Goal: Information Seeking & Learning: Check status

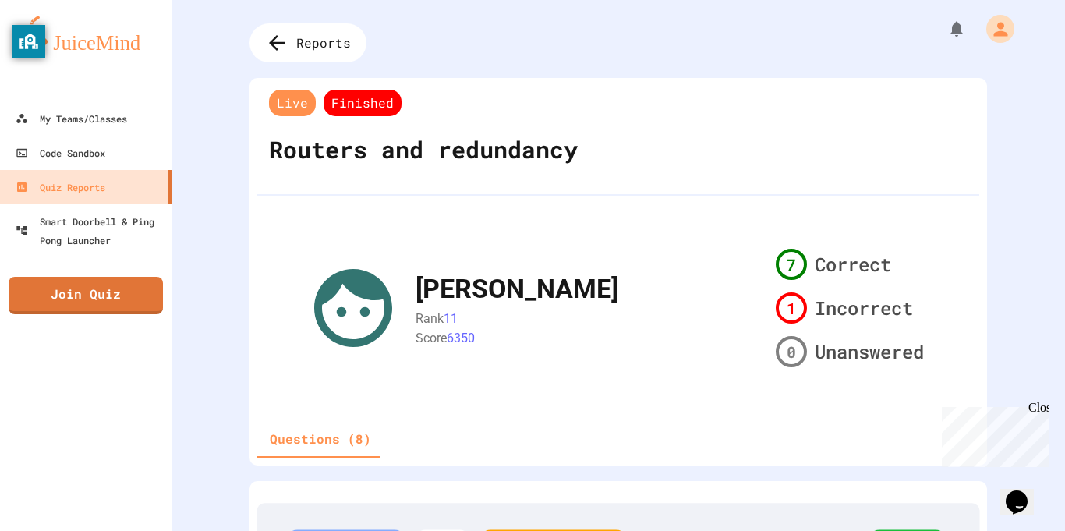
click at [320, 41] on span "Reports" at bounding box center [323, 43] width 55 height 19
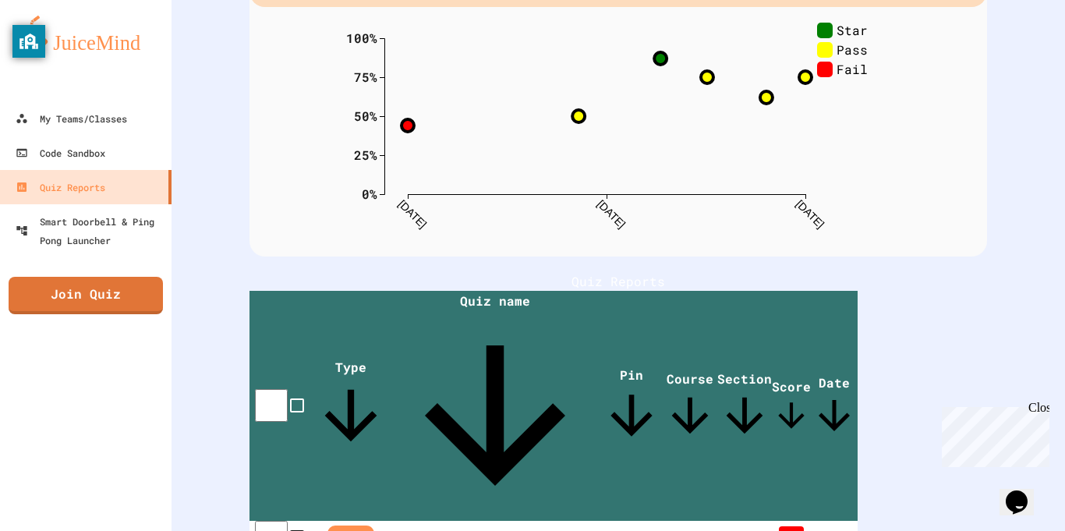
scroll to position [357, 0]
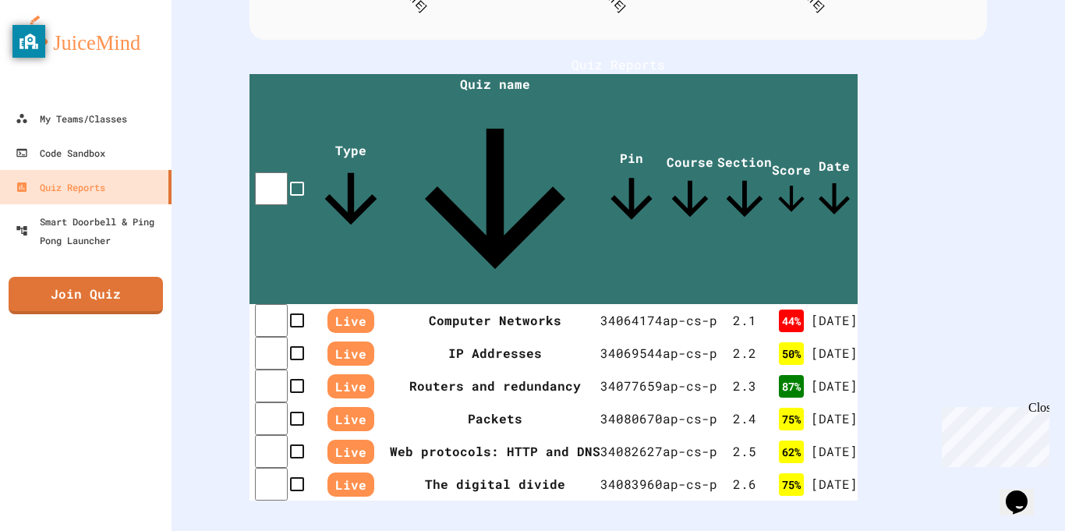
click at [1042, 404] on div "Close" at bounding box center [1038, 410] width 19 height 19
click at [776, 475] on div "2 . 6" at bounding box center [748, 484] width 55 height 19
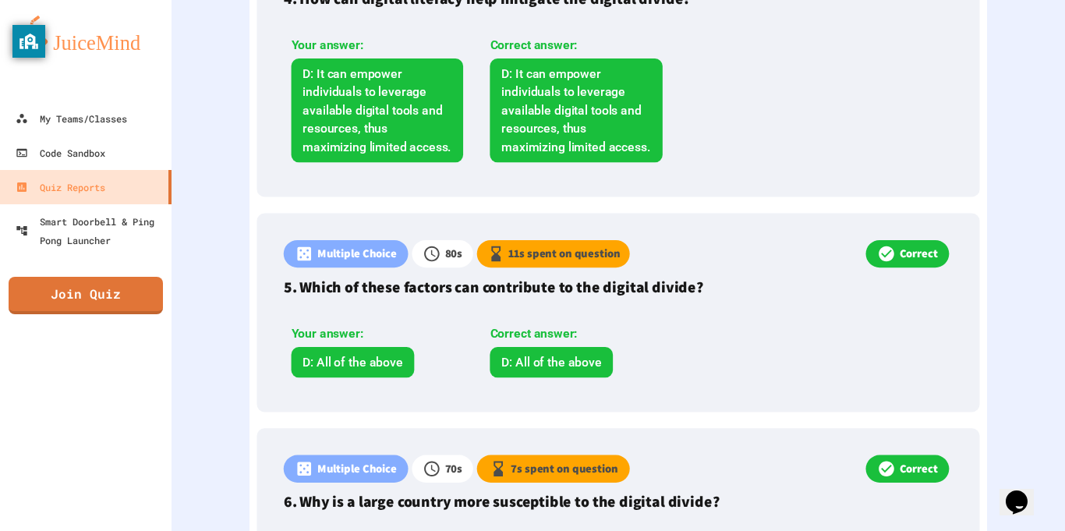
scroll to position [1351, 0]
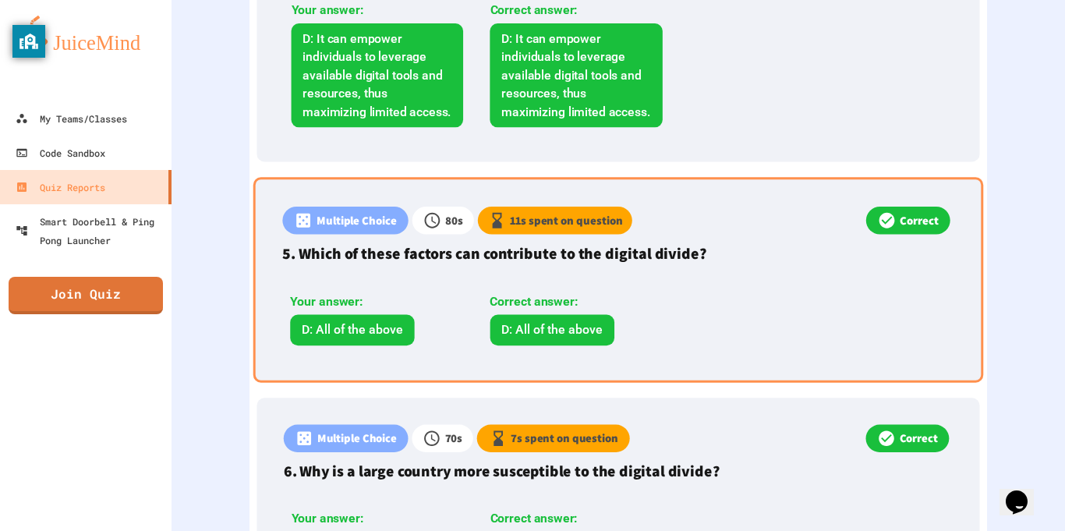
click at [374, 289] on div "Your answer: D: All of the above Correct answer: D: All of the above" at bounding box center [483, 315] width 403 height 76
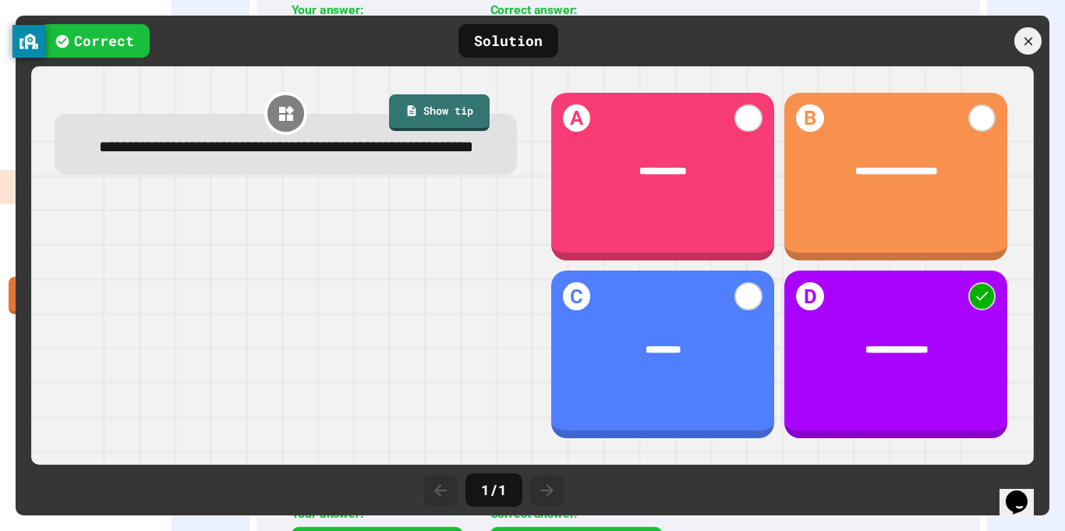
click at [391, 500] on div "1 / 1" at bounding box center [533, 490] width 1034 height 51
click at [1026, 42] on icon at bounding box center [1028, 41] width 10 height 10
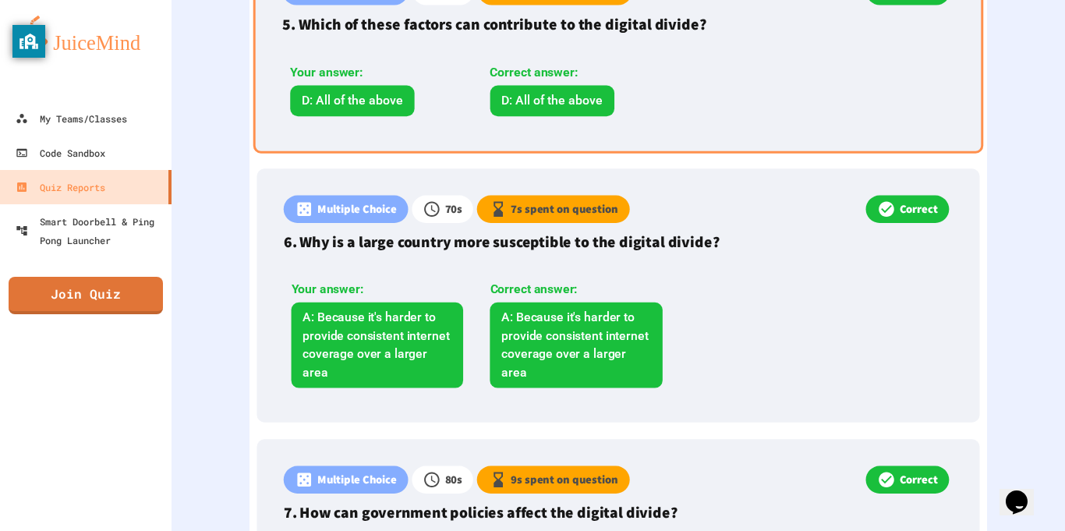
scroll to position [1585, 0]
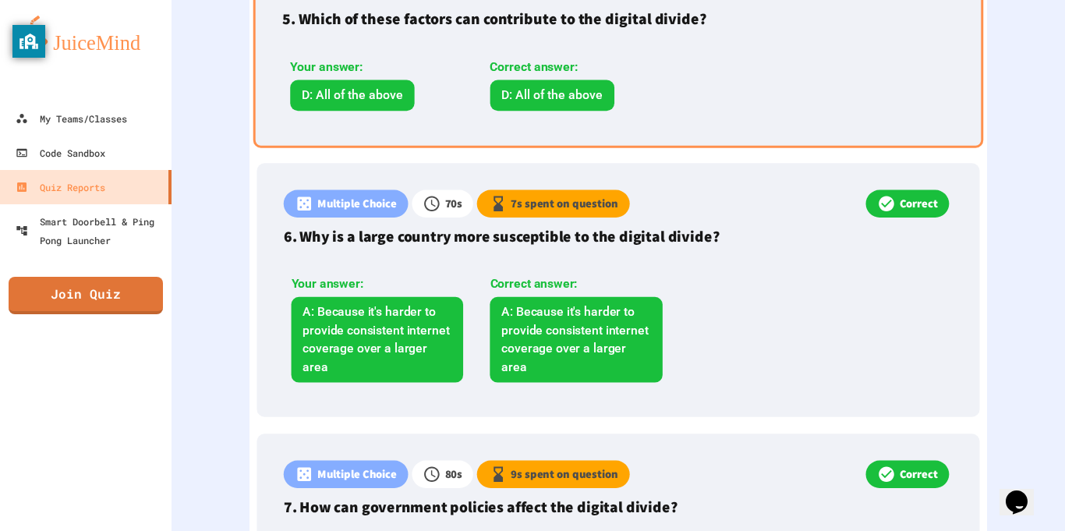
click at [617, 195] on p "7 s spent on question" at bounding box center [564, 203] width 107 height 17
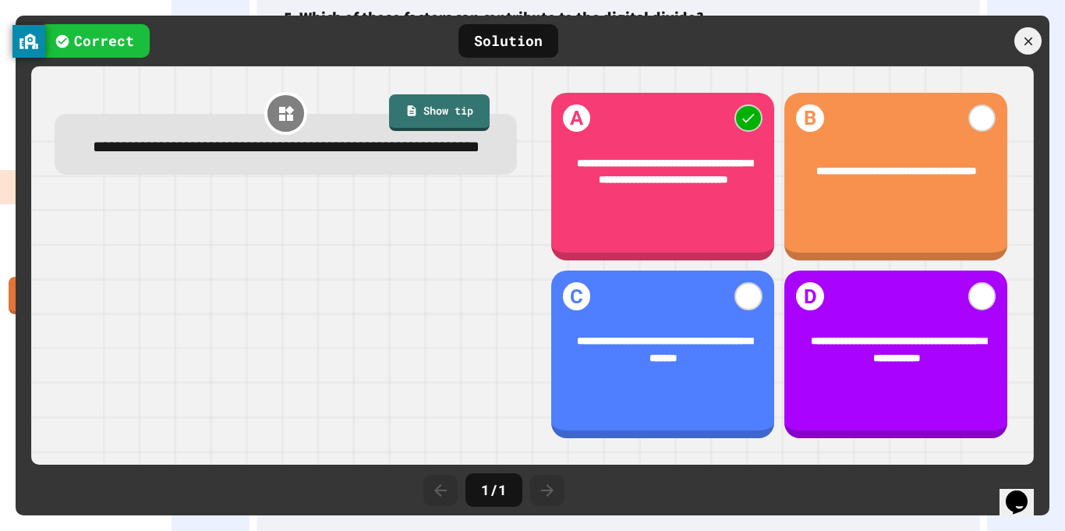
click at [760, 16] on div "Correct Solution" at bounding box center [533, 41] width 1034 height 51
click at [1042, 39] on div at bounding box center [964, 40] width 172 height 27
click at [1040, 40] on div at bounding box center [1029, 42] width 30 height 30
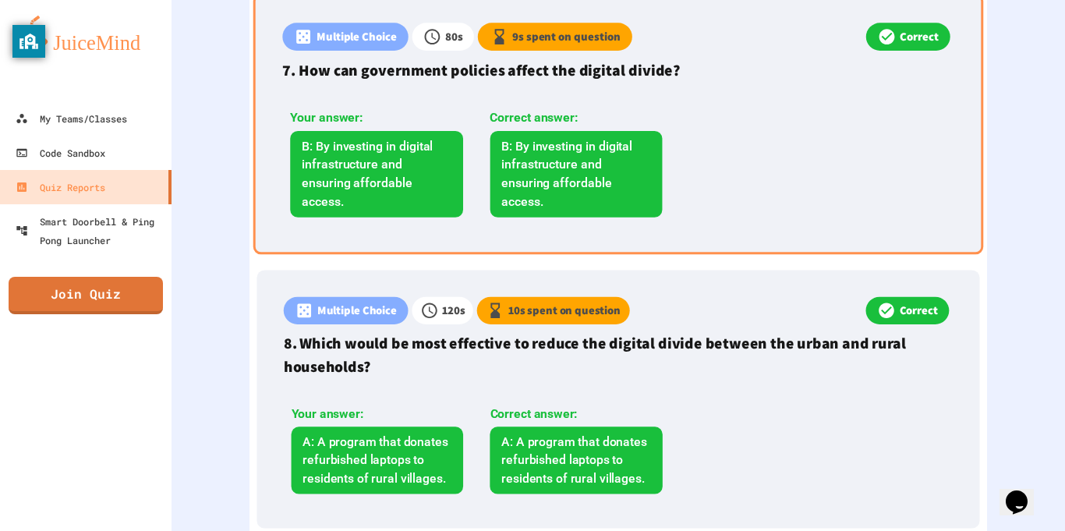
scroll to position [0, 0]
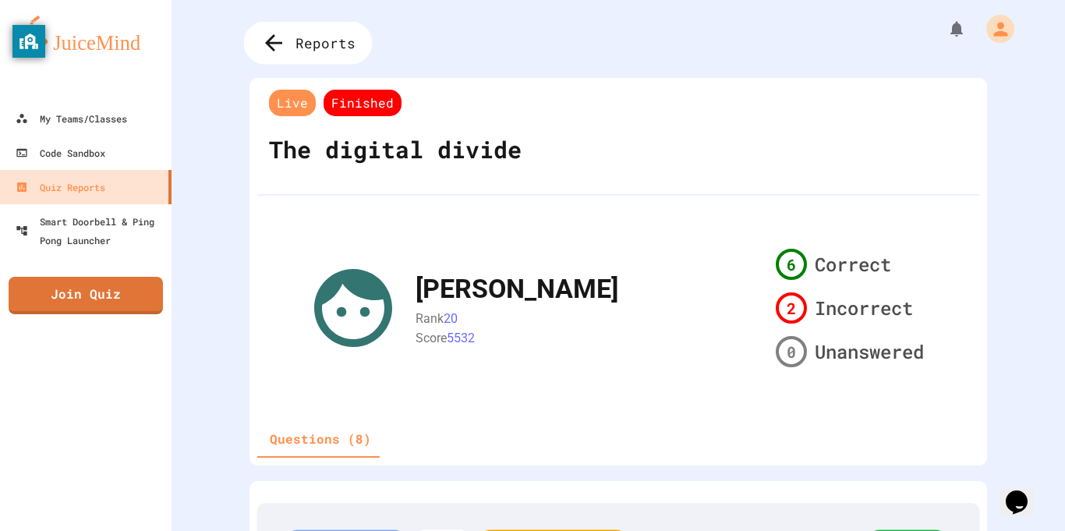
click at [310, 39] on span "Reports" at bounding box center [326, 43] width 60 height 20
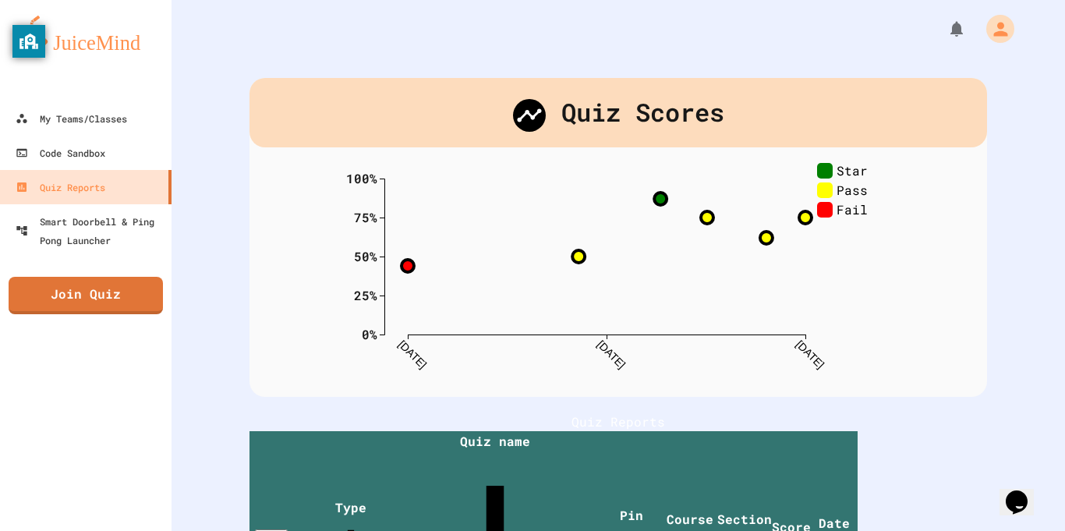
scroll to position [357, 0]
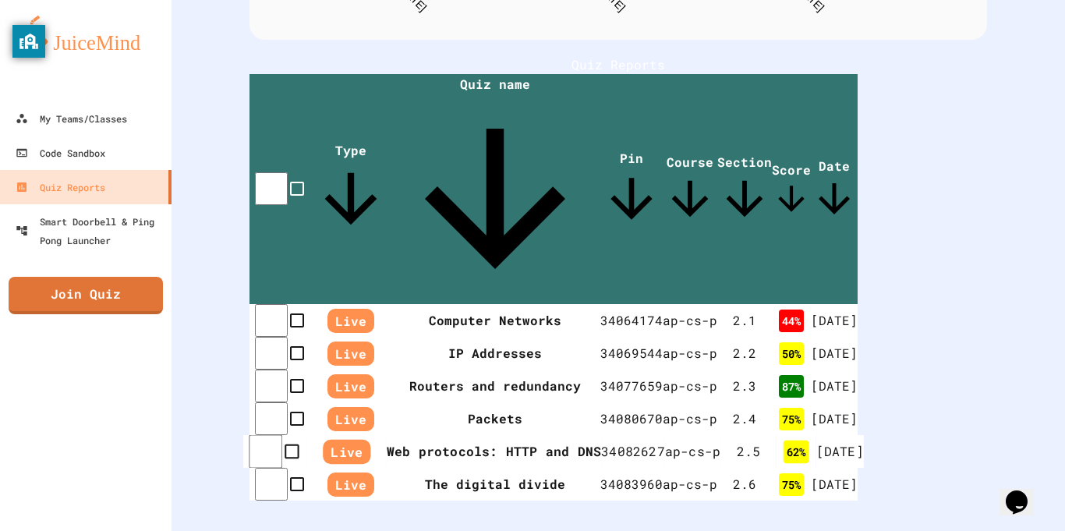
click at [494, 435] on th "Web protocols: HTTP and DNS" at bounding box center [494, 452] width 214 height 34
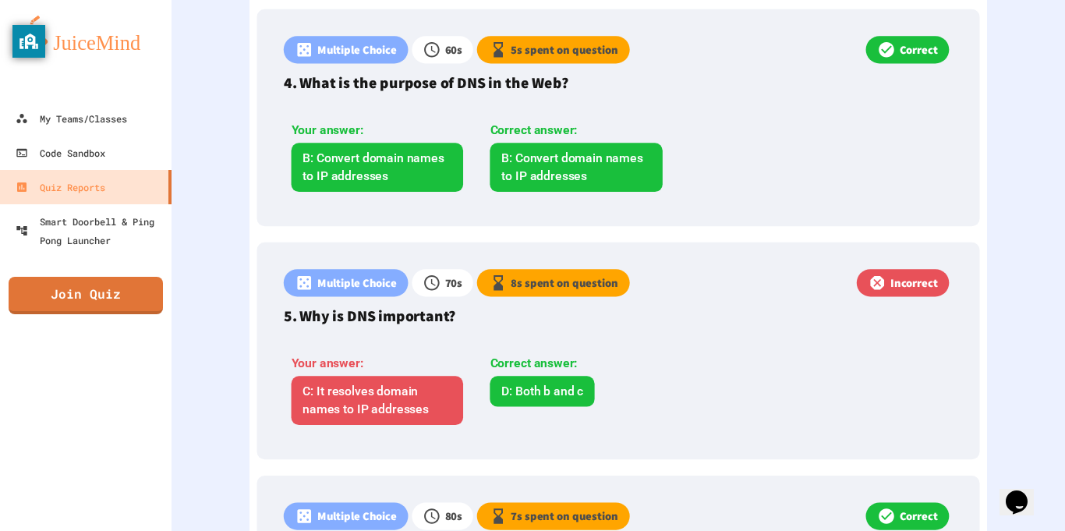
scroll to position [1192, 0]
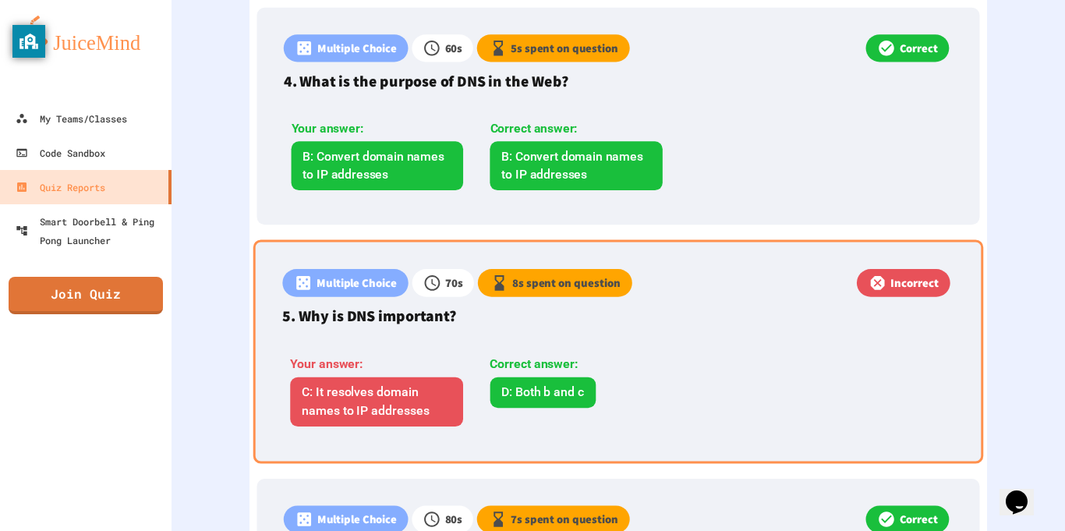
click at [579, 303] on div "Multiple Choice 70 s 8 s spent on question Incorrect 5. Why is DNS important? Y…" at bounding box center [618, 351] width 731 height 224
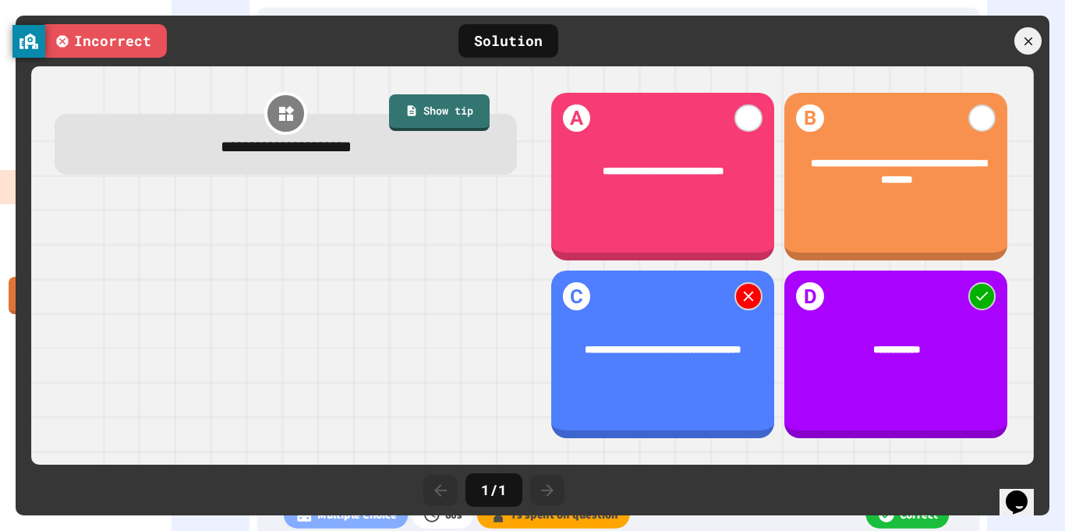
click at [16, 266] on div at bounding box center [16, 266] width 0 height 0
click at [1022, 37] on icon at bounding box center [1028, 41] width 17 height 17
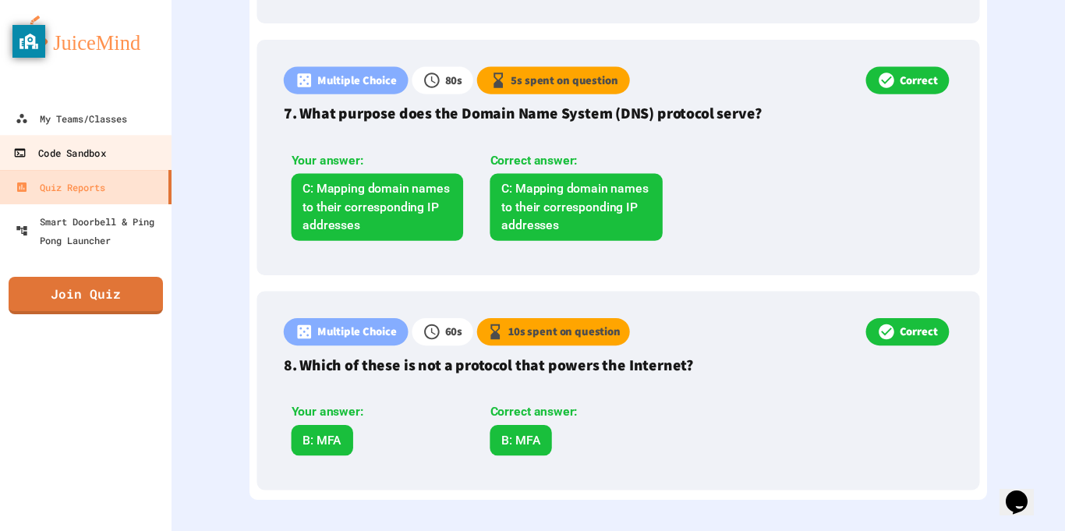
scroll to position [1878, 0]
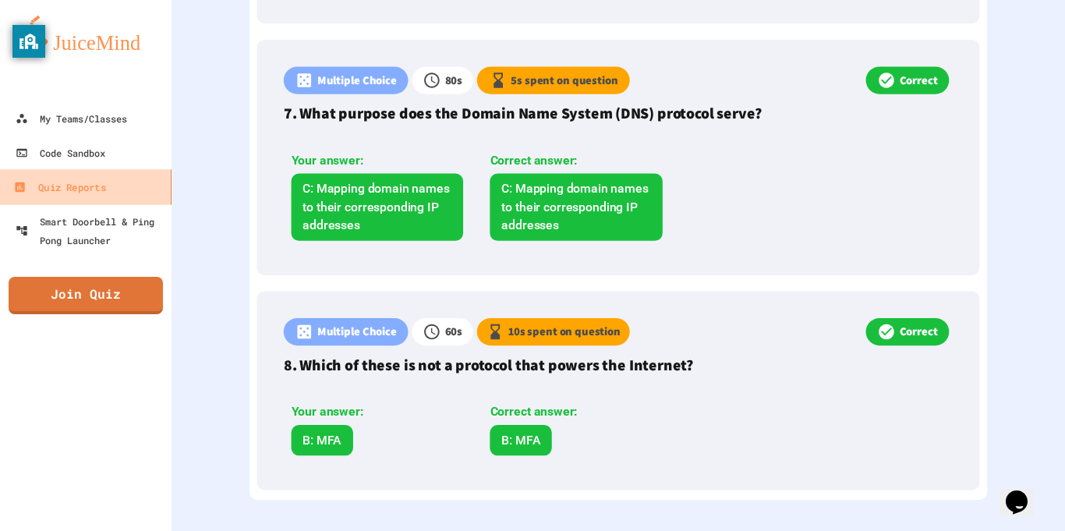
click at [117, 182] on link "Quiz Reports" at bounding box center [86, 186] width 177 height 35
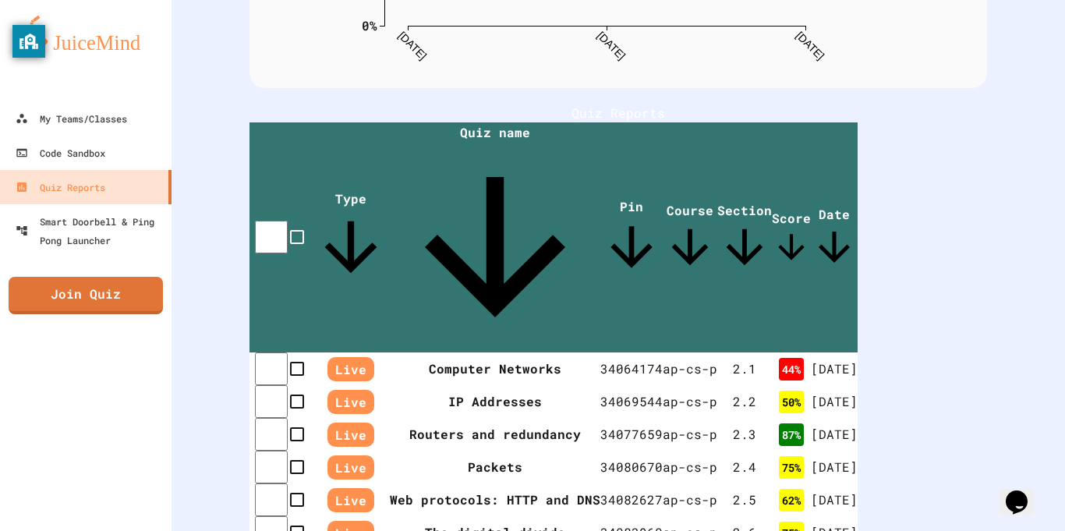
scroll to position [311, 0]
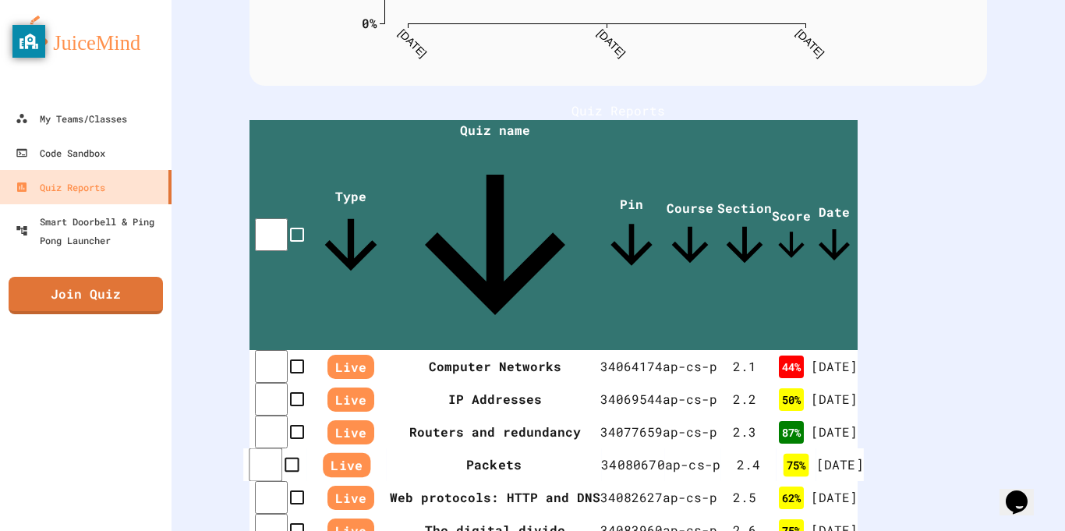
click at [557, 448] on th "Packets" at bounding box center [494, 465] width 214 height 34
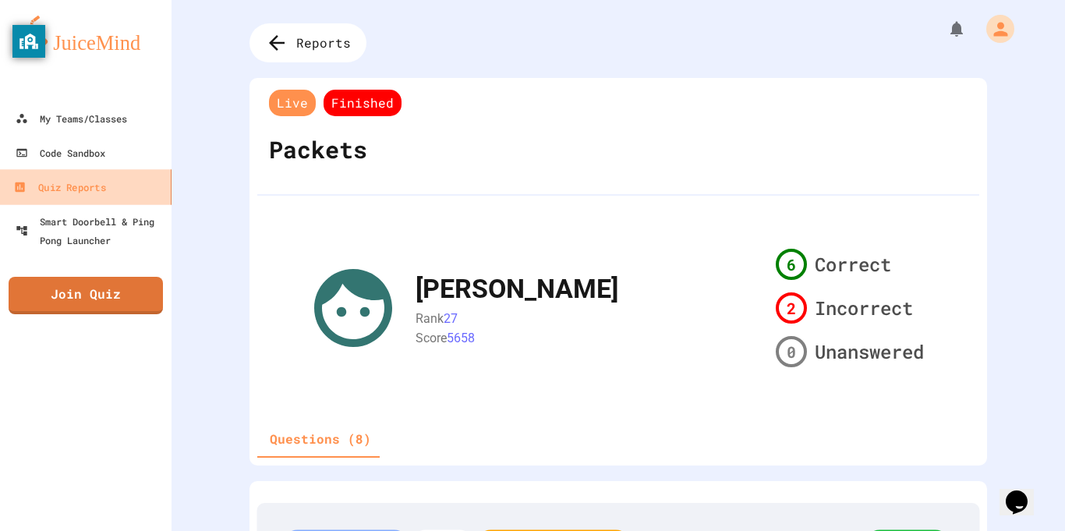
click at [143, 199] on link "Quiz Reports" at bounding box center [86, 186] width 177 height 35
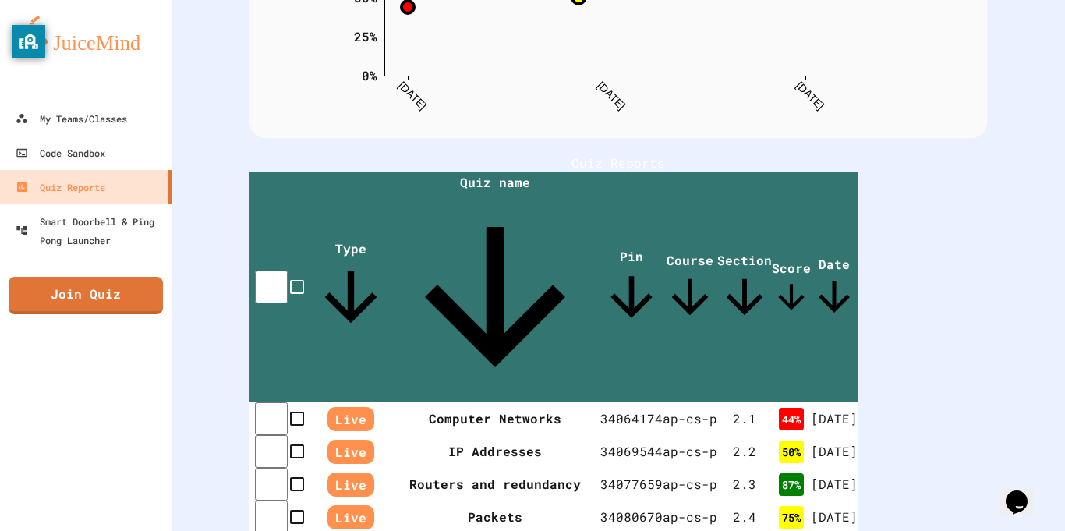
scroll to position [262, 0]
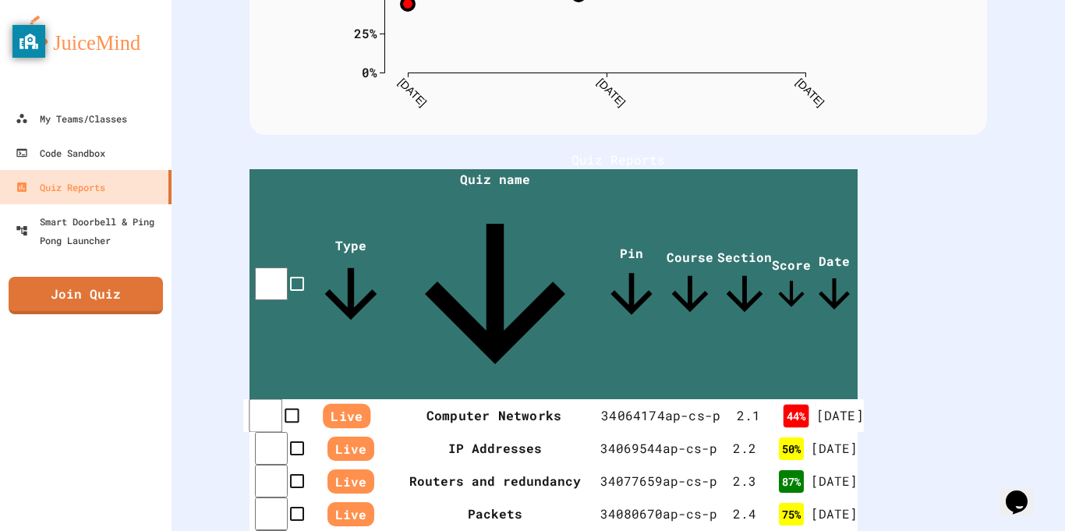
click at [448, 399] on th "Computer Networks" at bounding box center [494, 416] width 214 height 34
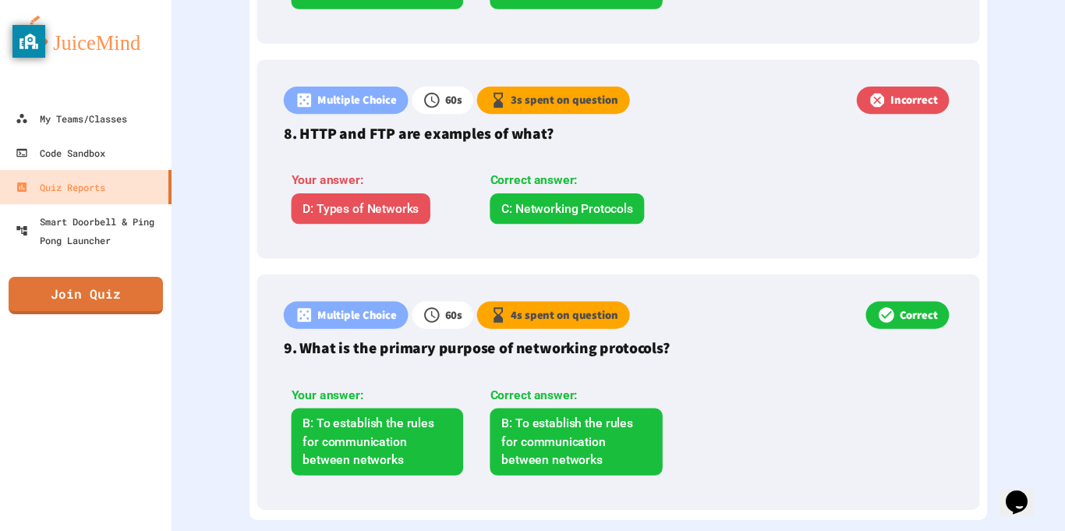
scroll to position [2161, 0]
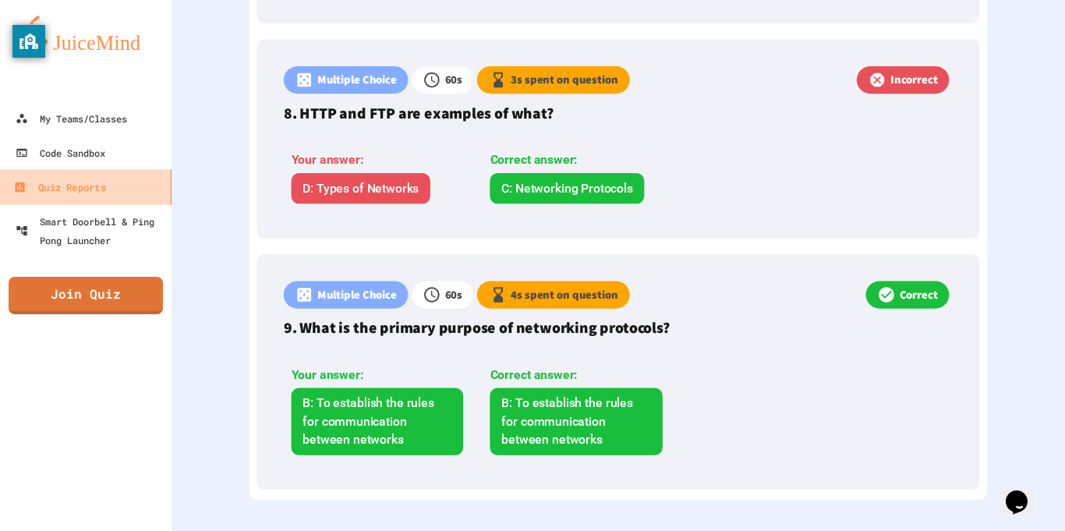
click at [121, 196] on link "Quiz Reports" at bounding box center [86, 186] width 177 height 35
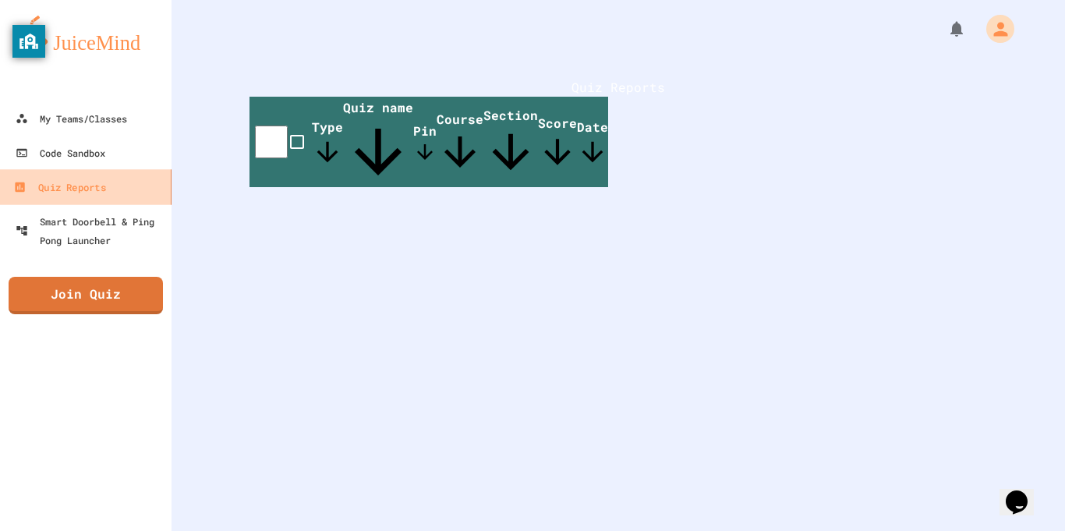
scroll to position [35, 0]
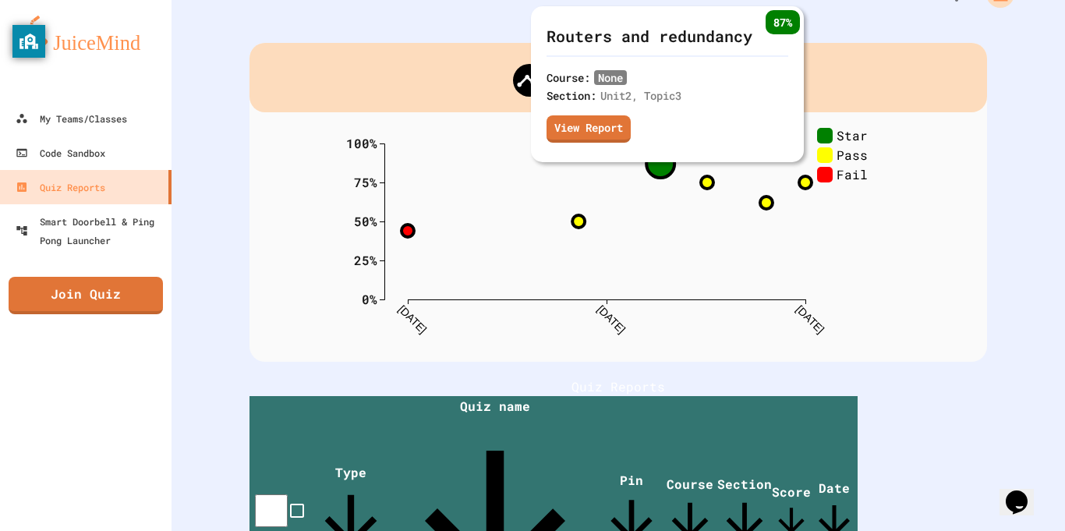
click at [660, 163] on circle at bounding box center [660, 164] width 28 height 28
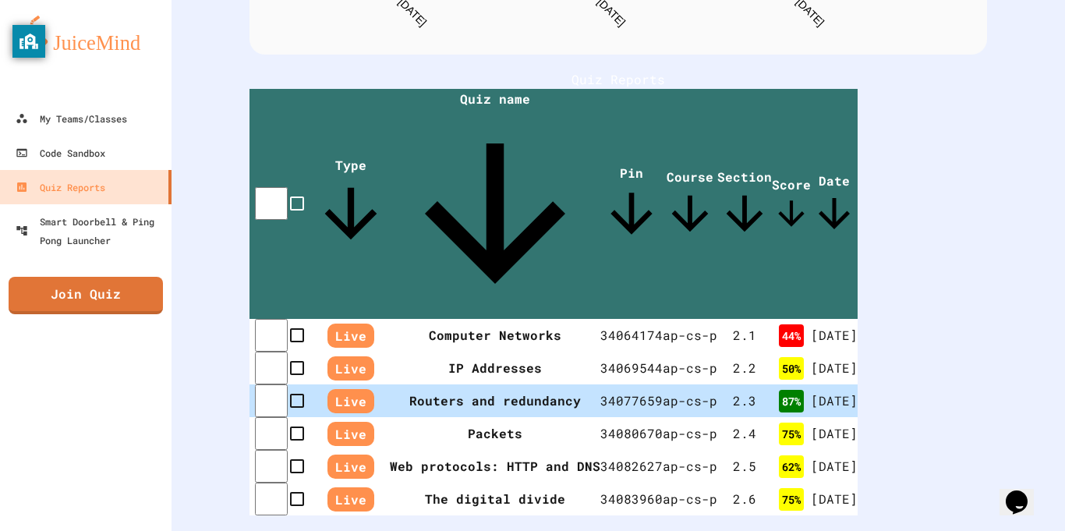
scroll to position [357, 0]
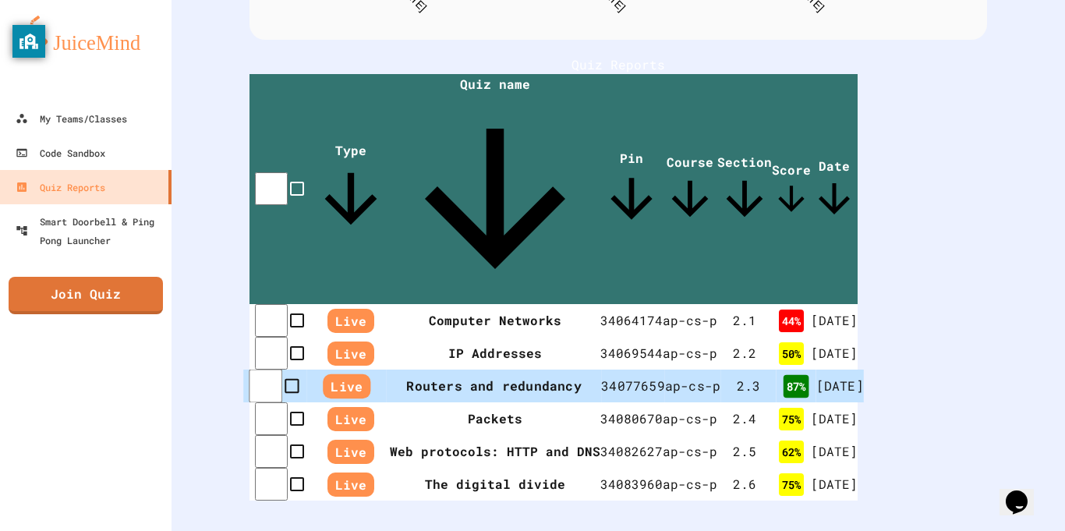
click at [490, 370] on th "Routers and redundancy" at bounding box center [494, 387] width 214 height 34
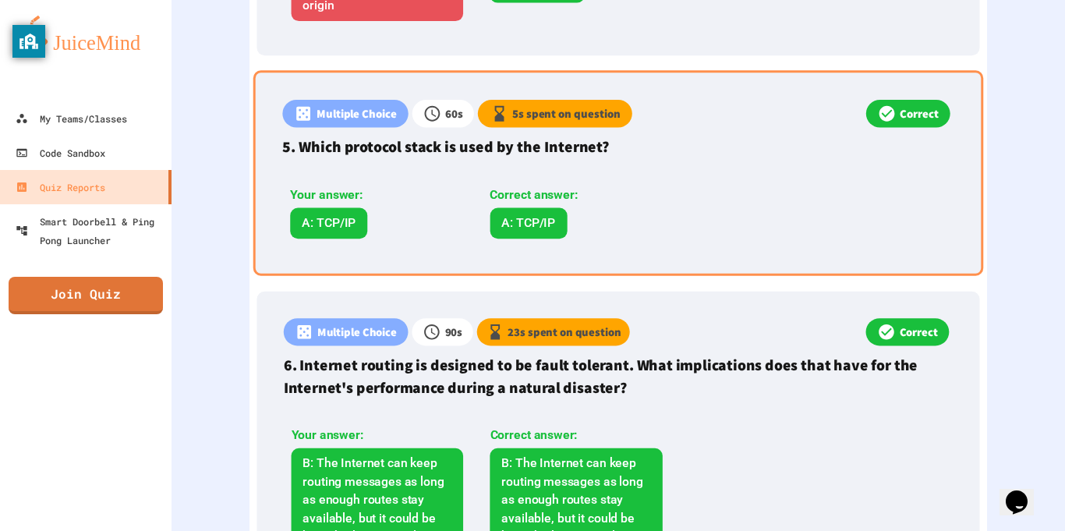
scroll to position [1443, 0]
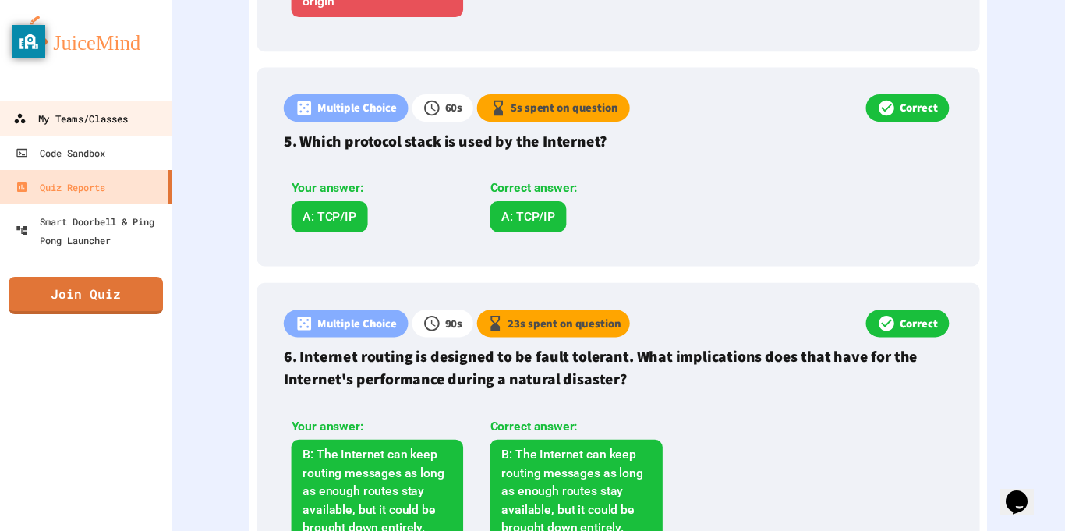
click at [29, 113] on div "My Teams/Classes" at bounding box center [70, 118] width 115 height 19
